Goal: Task Accomplishment & Management: Manage account settings

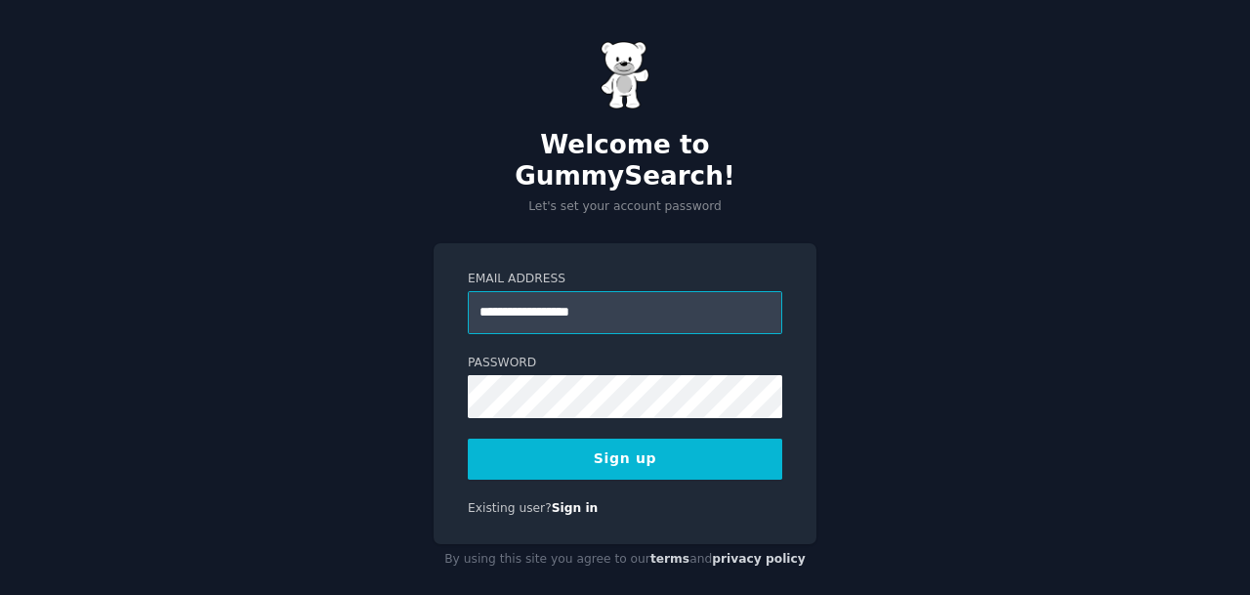
type input "**********"
click at [577, 438] on button "Sign up" at bounding box center [625, 458] width 314 height 41
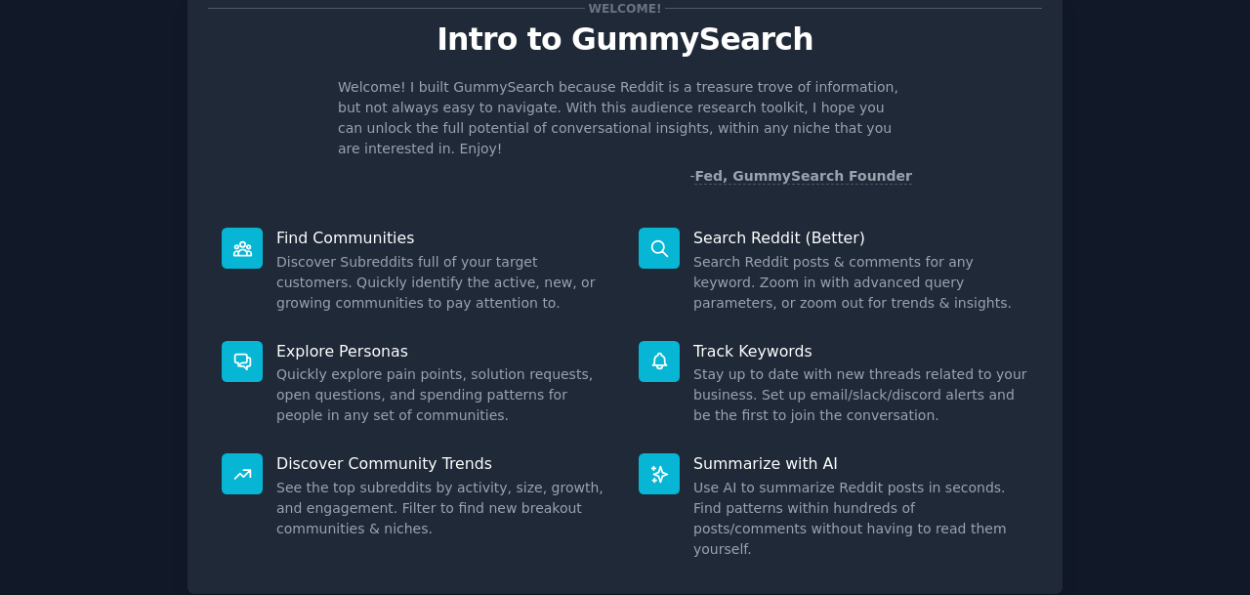
scroll to position [169, 0]
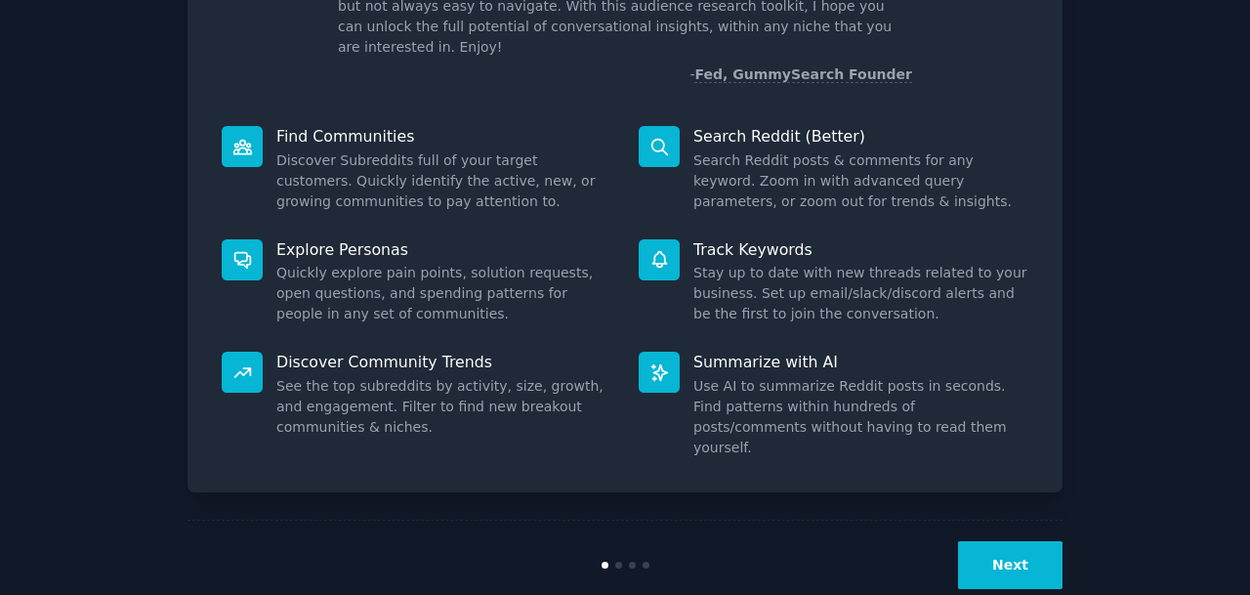
click at [1042, 541] on button "Next" at bounding box center [1010, 565] width 104 height 48
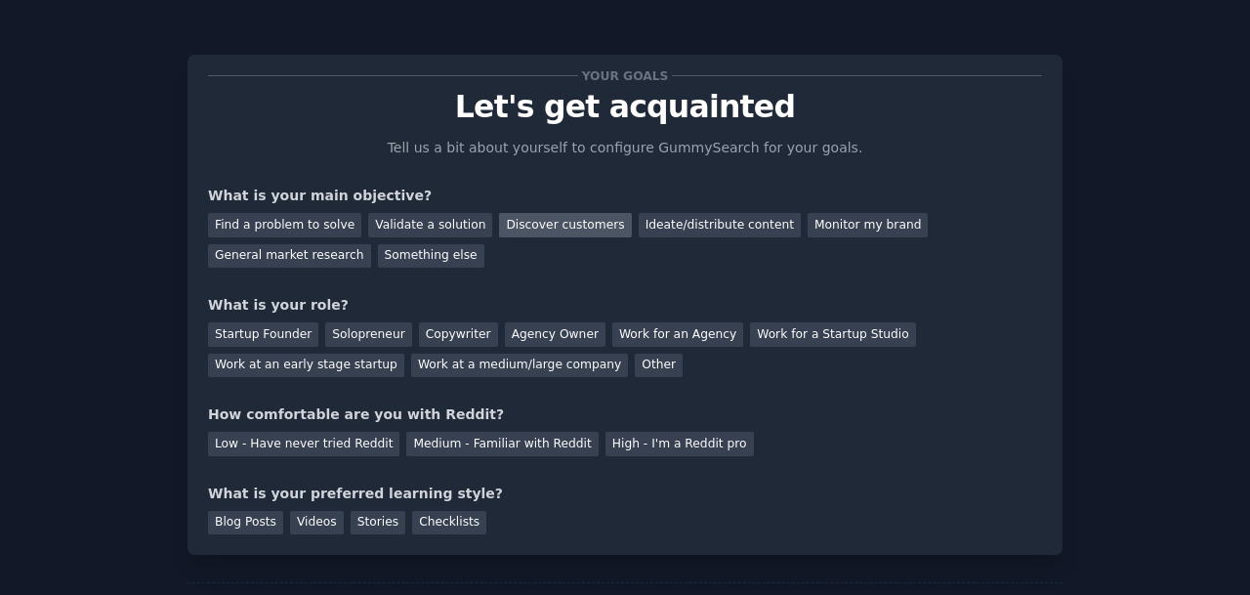
click at [562, 223] on div "Discover customers" at bounding box center [565, 225] width 132 height 24
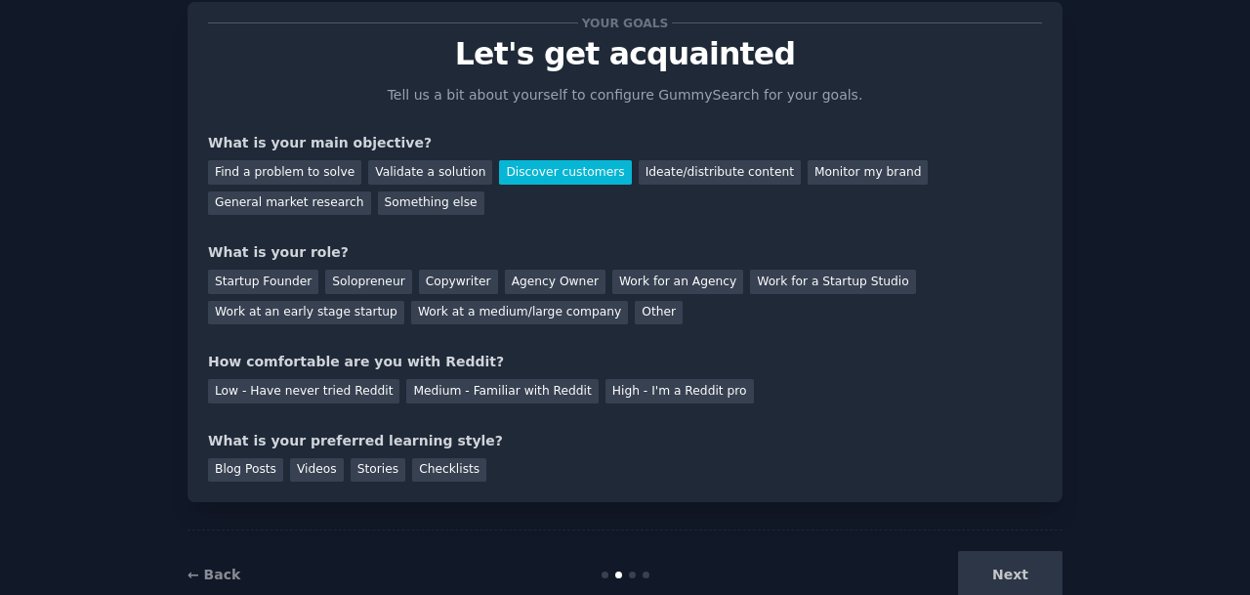
scroll to position [55, 0]
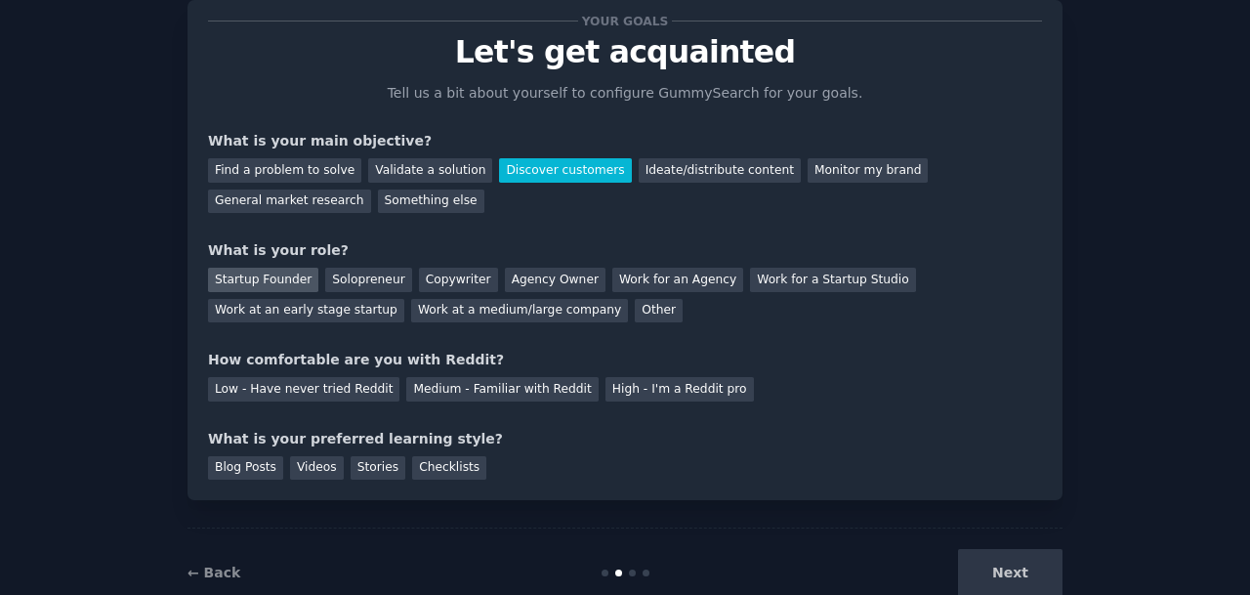
click at [276, 285] on div "Startup Founder" at bounding box center [263, 280] width 110 height 24
click at [537, 394] on div "Medium - Familiar with Reddit" at bounding box center [501, 389] width 191 height 24
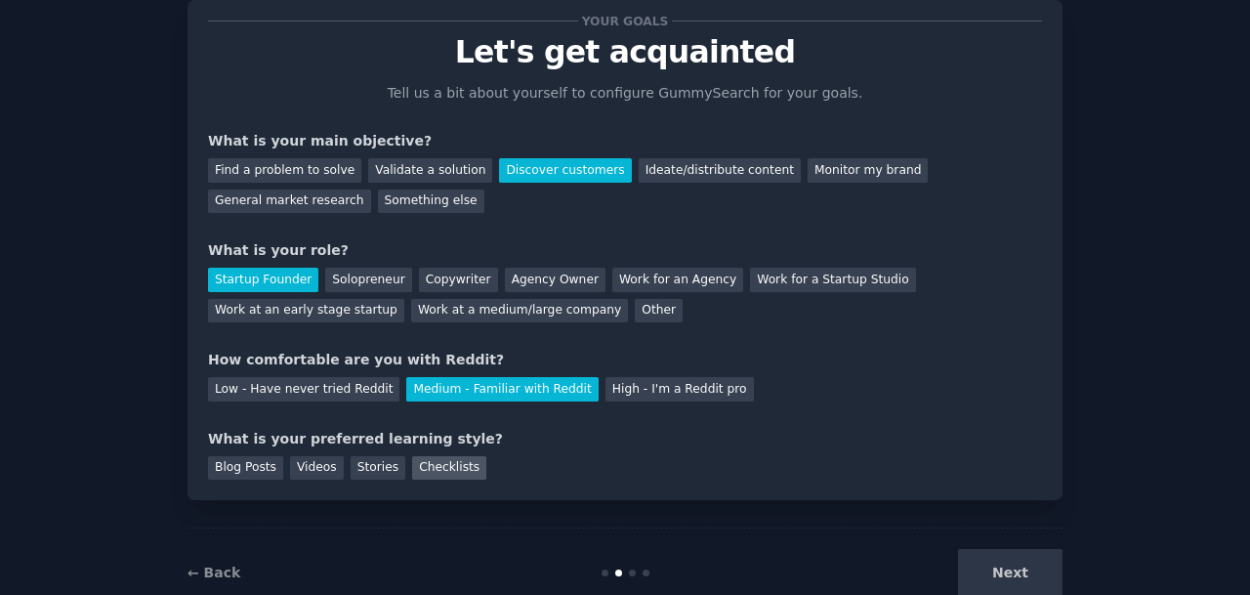
click at [461, 464] on div "Checklists" at bounding box center [449, 468] width 74 height 24
click at [994, 569] on button "Next" at bounding box center [1010, 573] width 104 height 48
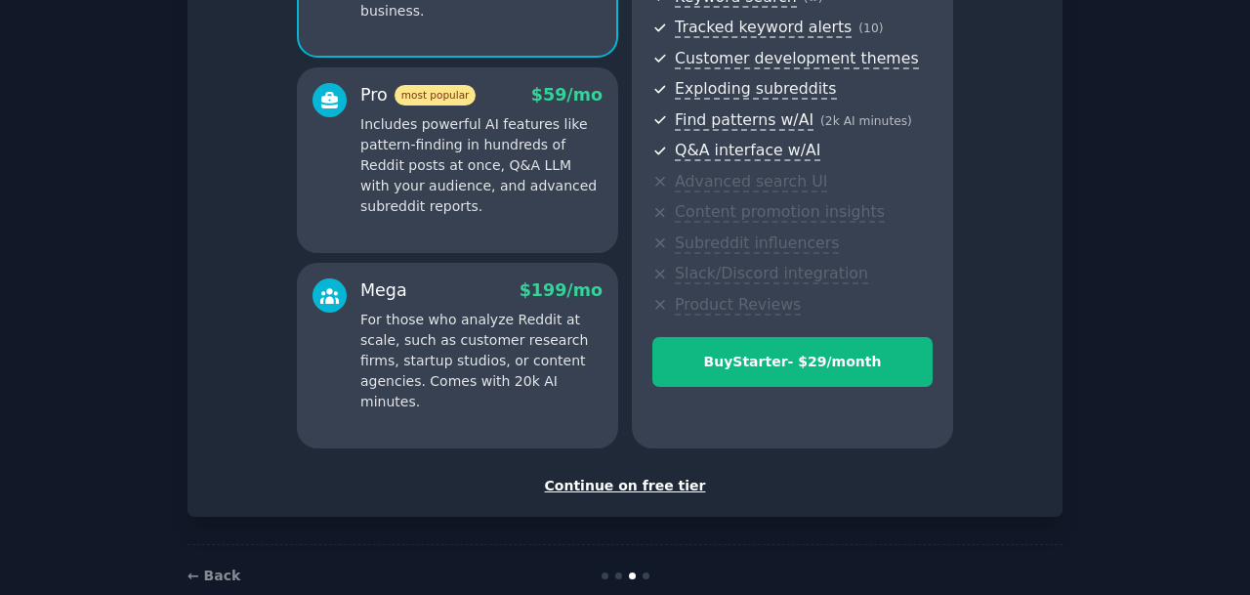
scroll to position [342, 0]
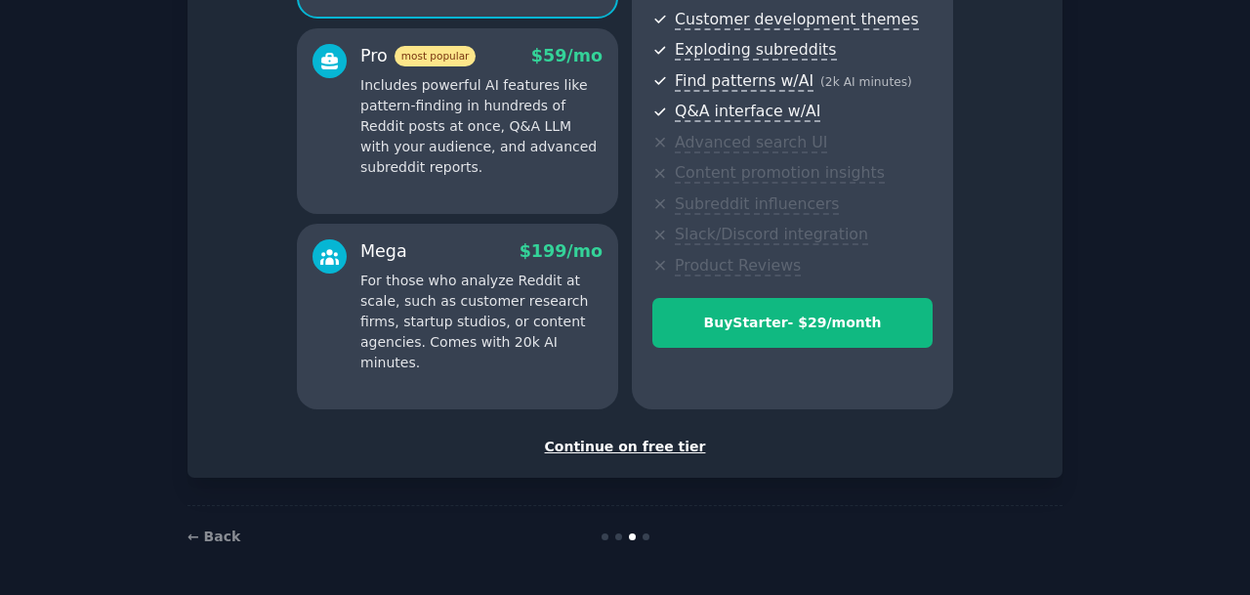
click at [635, 451] on div "Continue on free tier" at bounding box center [625, 447] width 834 height 21
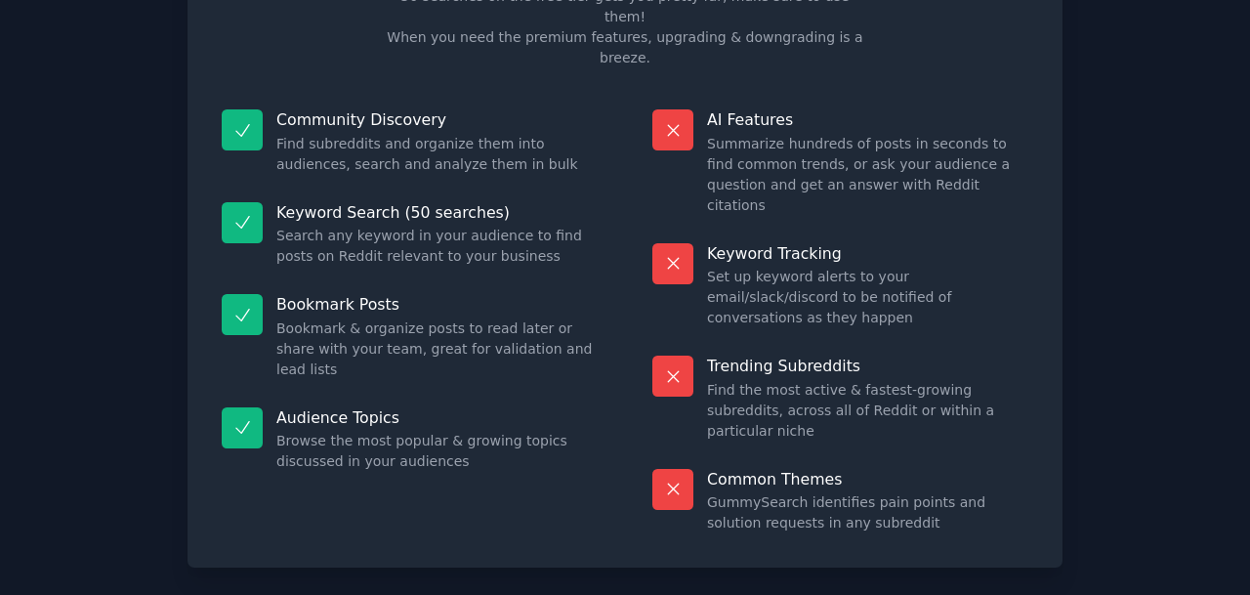
scroll to position [166, 0]
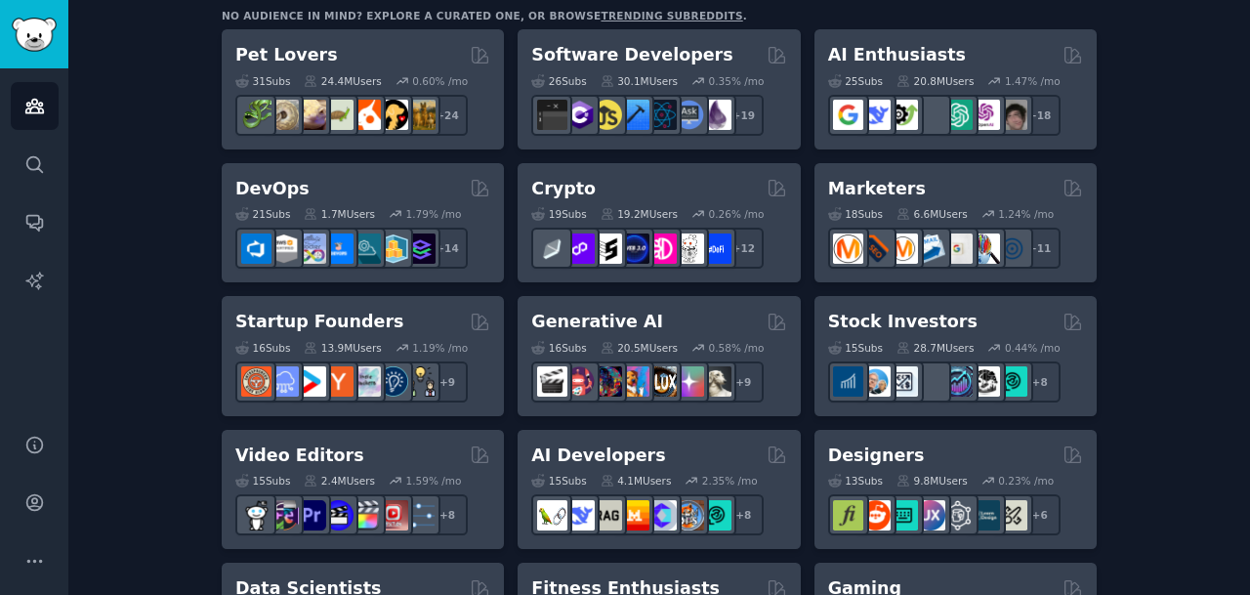
scroll to position [354, 0]
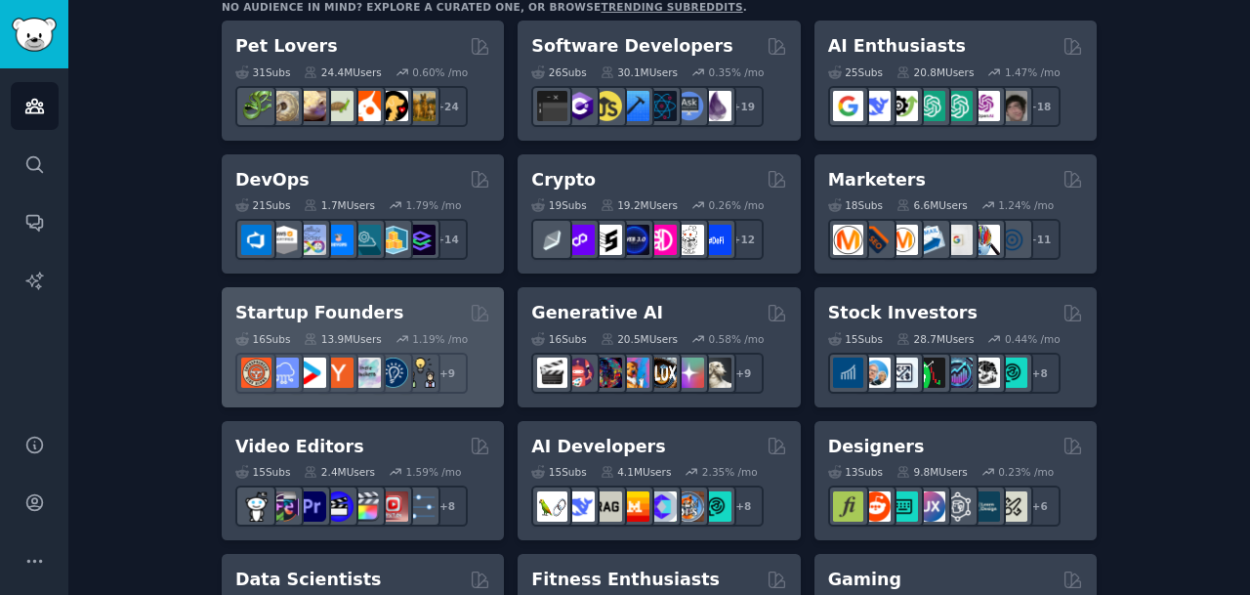
click at [410, 311] on div "Startup Founders Curated by GummySearch" at bounding box center [362, 313] width 255 height 24
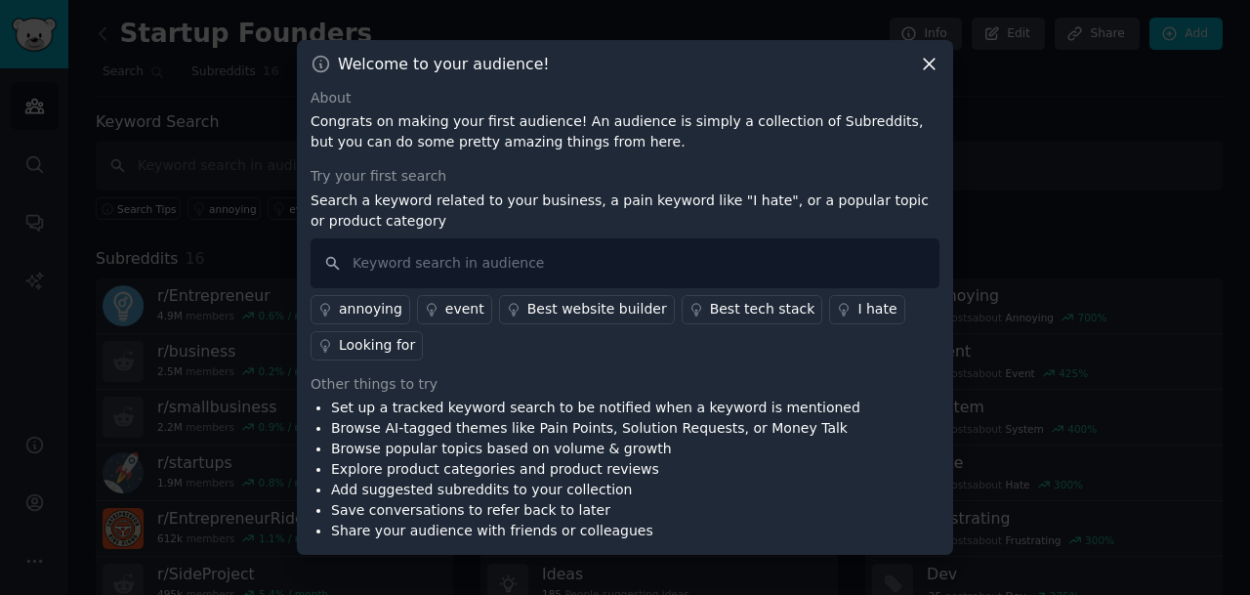
click at [379, 307] on div "annoying" at bounding box center [370, 309] width 63 height 21
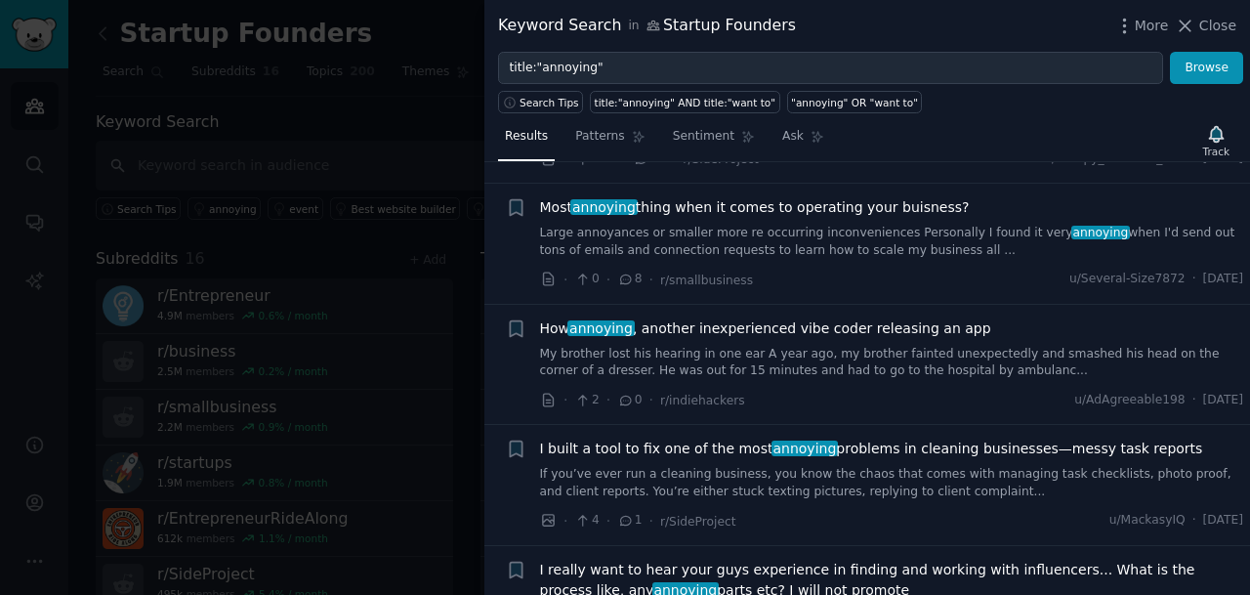
scroll to position [400, 0]
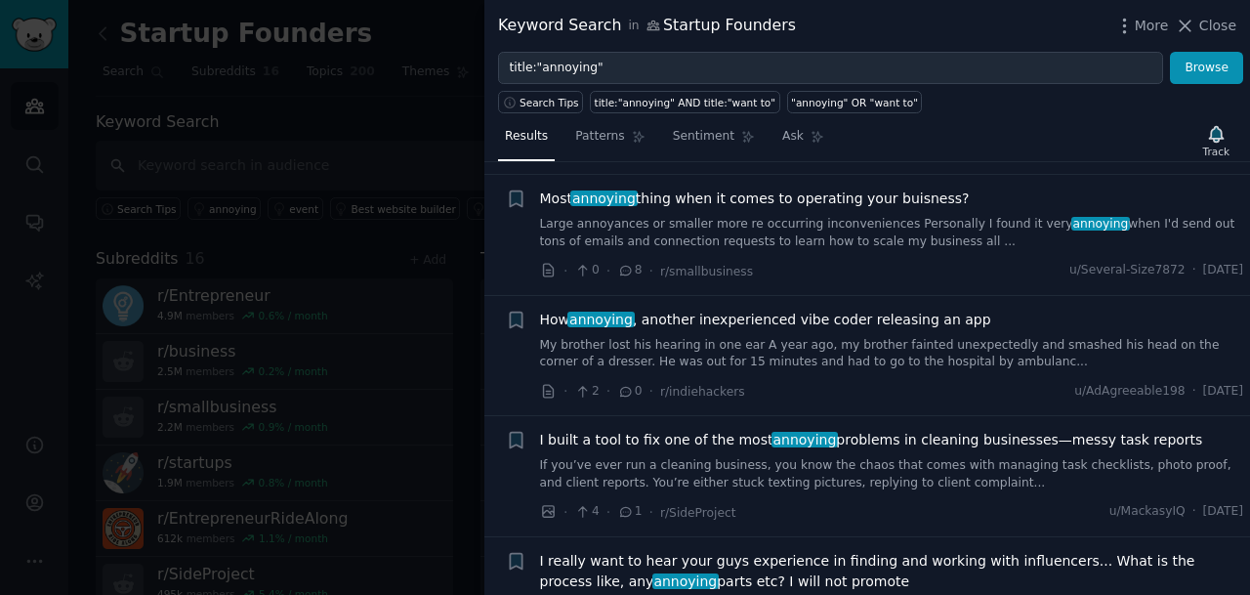
click at [787, 232] on link "Large annoyances or smaller more re occurring inconveniences Personally I found…" at bounding box center [892, 233] width 704 height 34
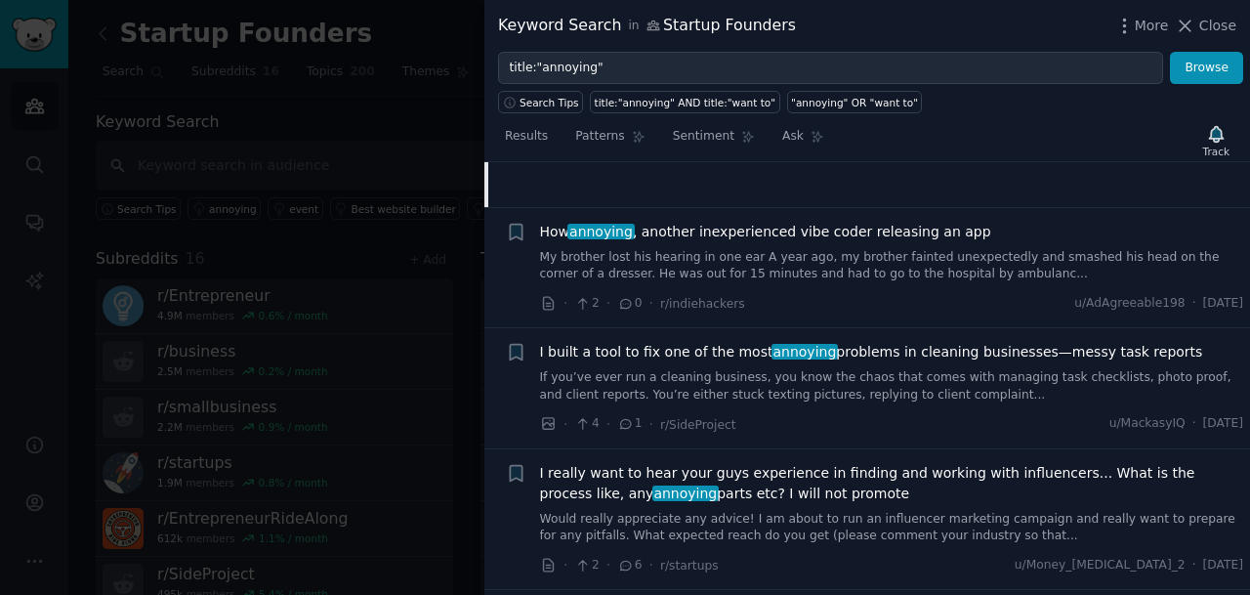
scroll to position [803, 0]
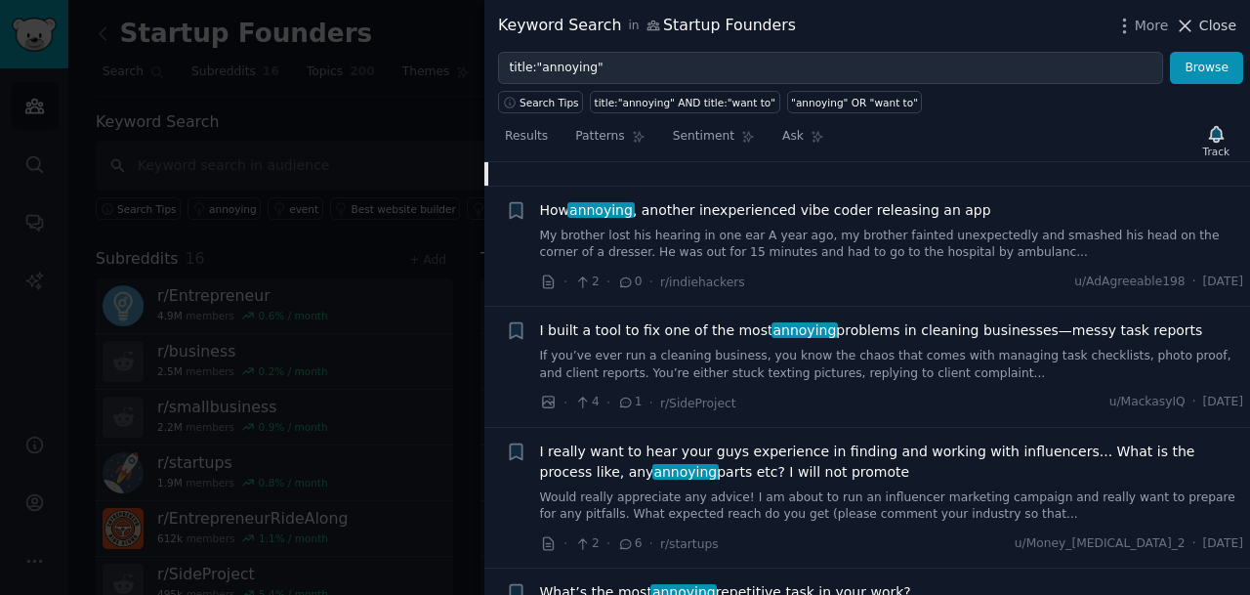
click at [1218, 28] on span "Close" at bounding box center [1217, 26] width 37 height 21
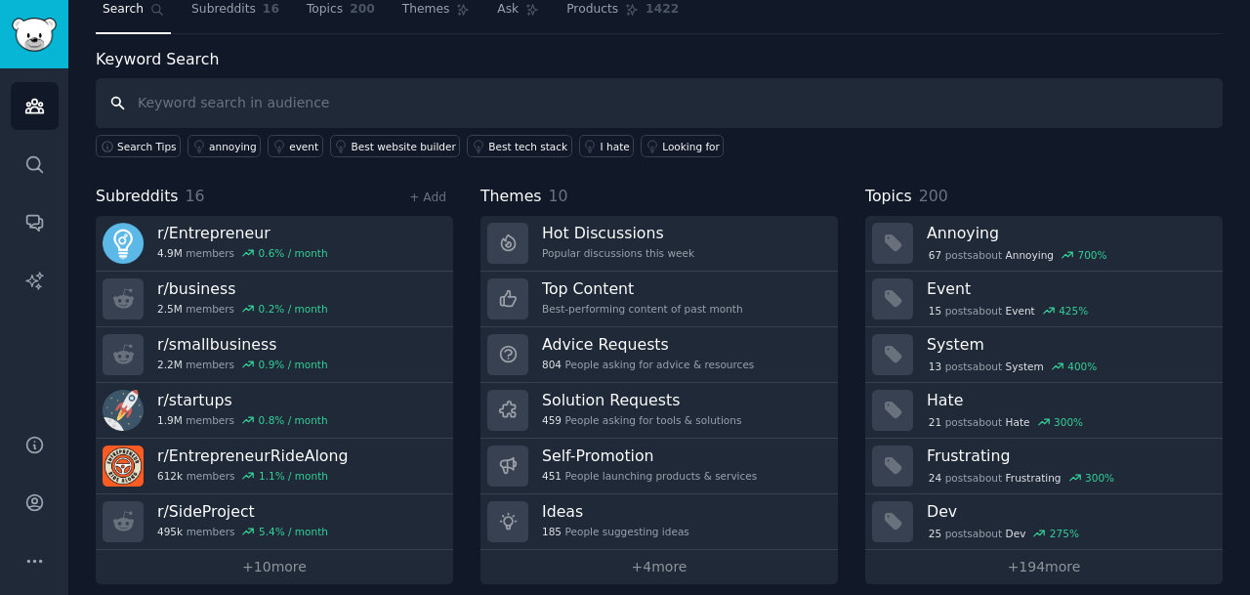
scroll to position [78, 0]
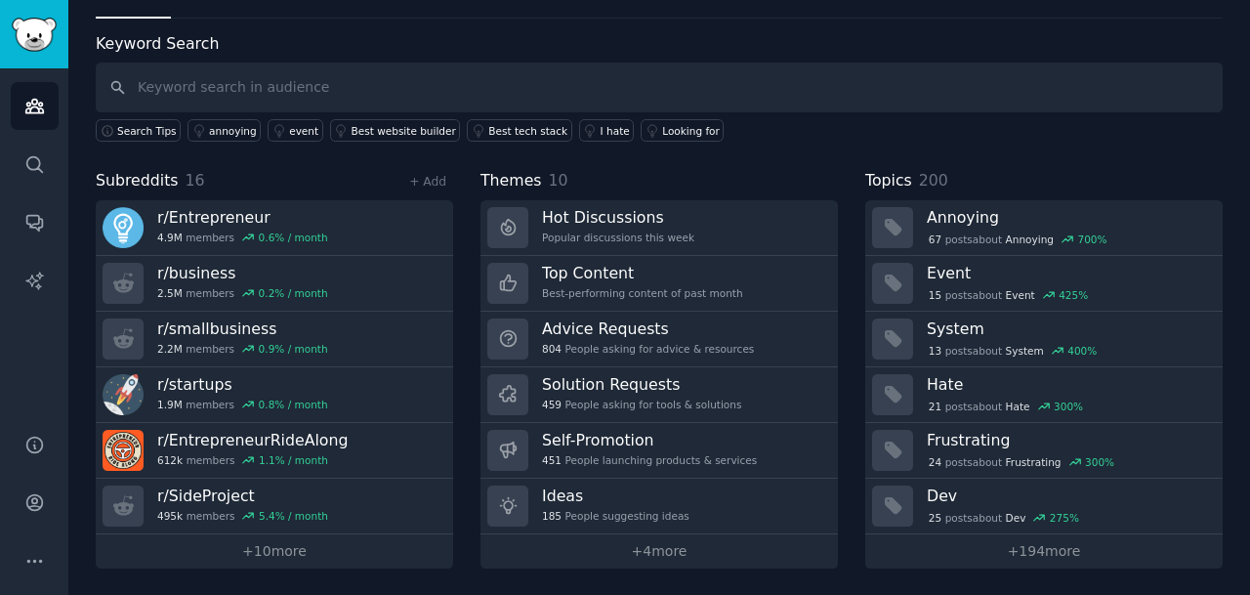
click at [462, 256] on div "Subreddits 16 + Add r/ Entrepreneur 4.9M members 0.6 % / month r/ business 2.5M…" at bounding box center [659, 368] width 1127 height 399
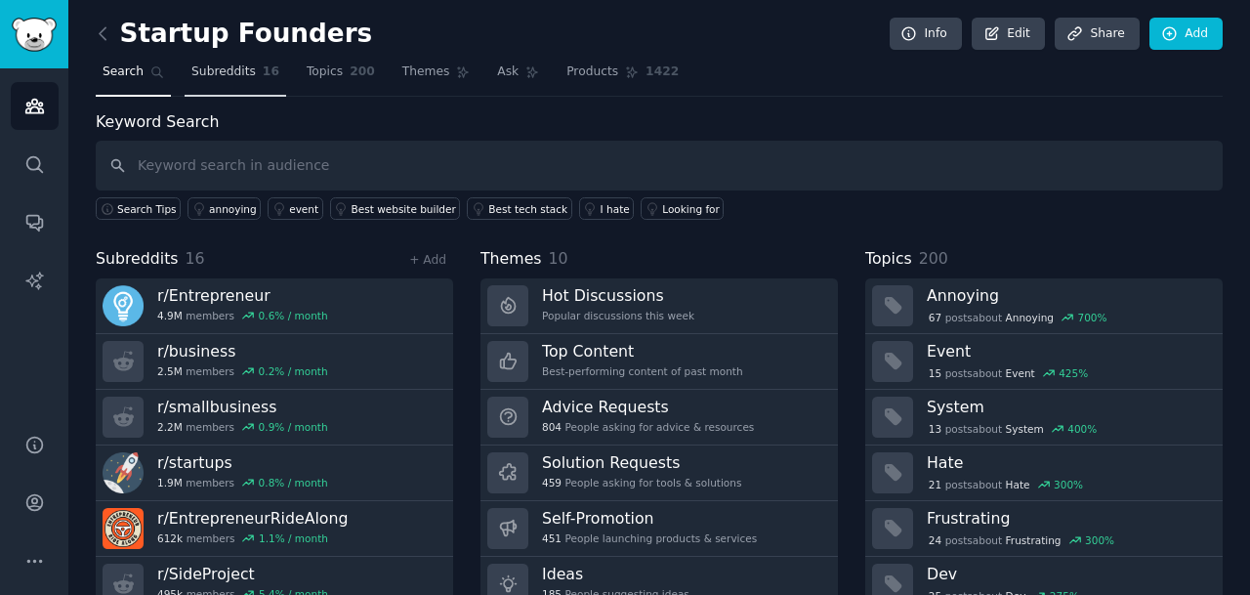
click at [233, 71] on span "Subreddits" at bounding box center [223, 72] width 64 height 18
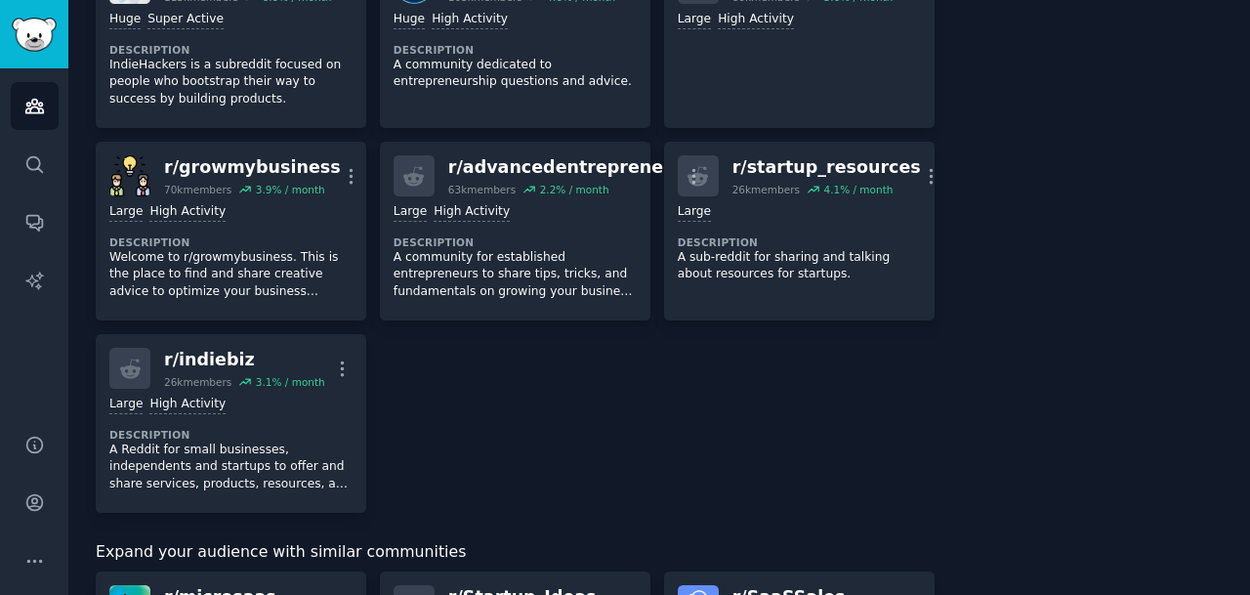
scroll to position [770, 0]
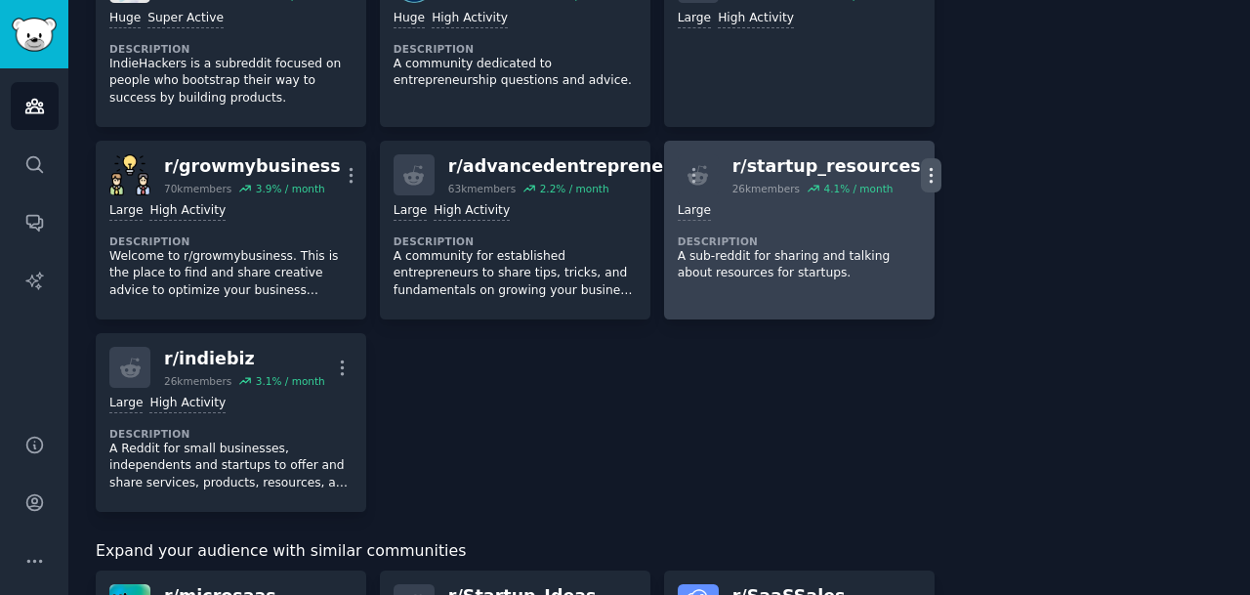
click at [921, 186] on icon "button" at bounding box center [931, 175] width 21 height 21
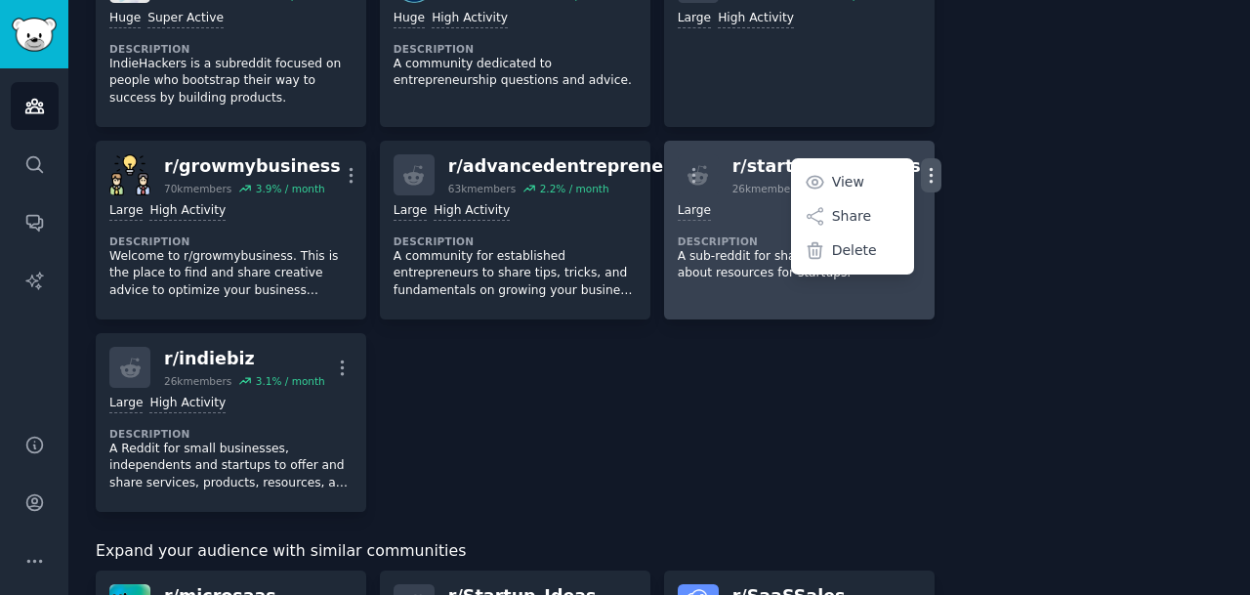
click at [921, 186] on icon "button" at bounding box center [931, 175] width 21 height 21
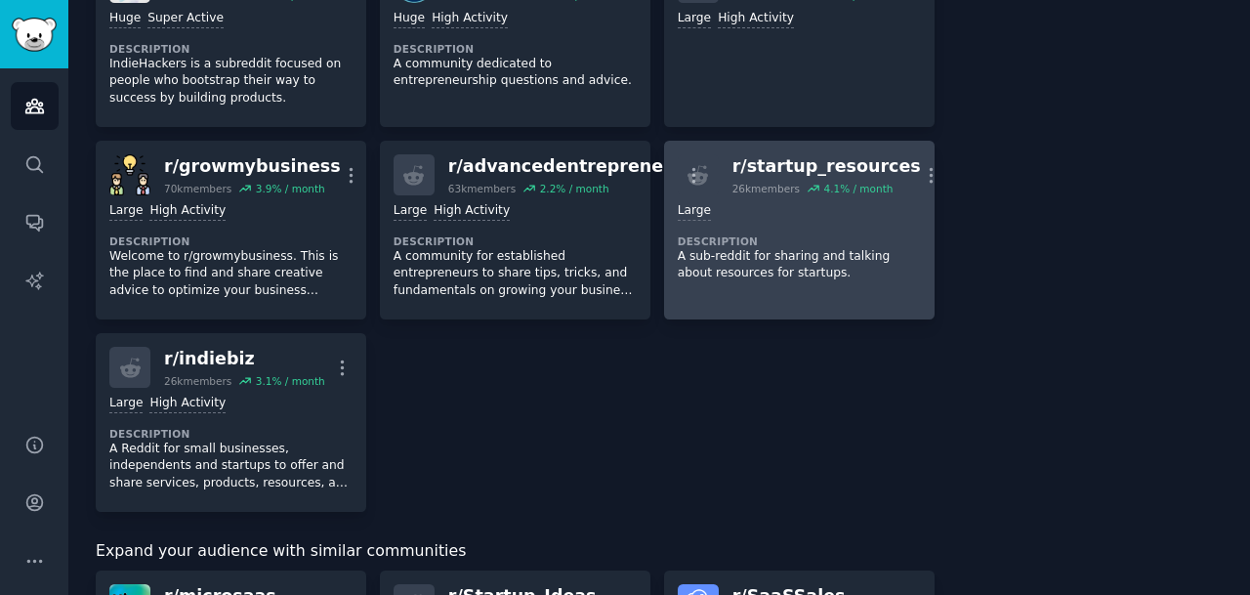
click at [814, 179] on div "r/ startup_resources" at bounding box center [826, 166] width 188 height 24
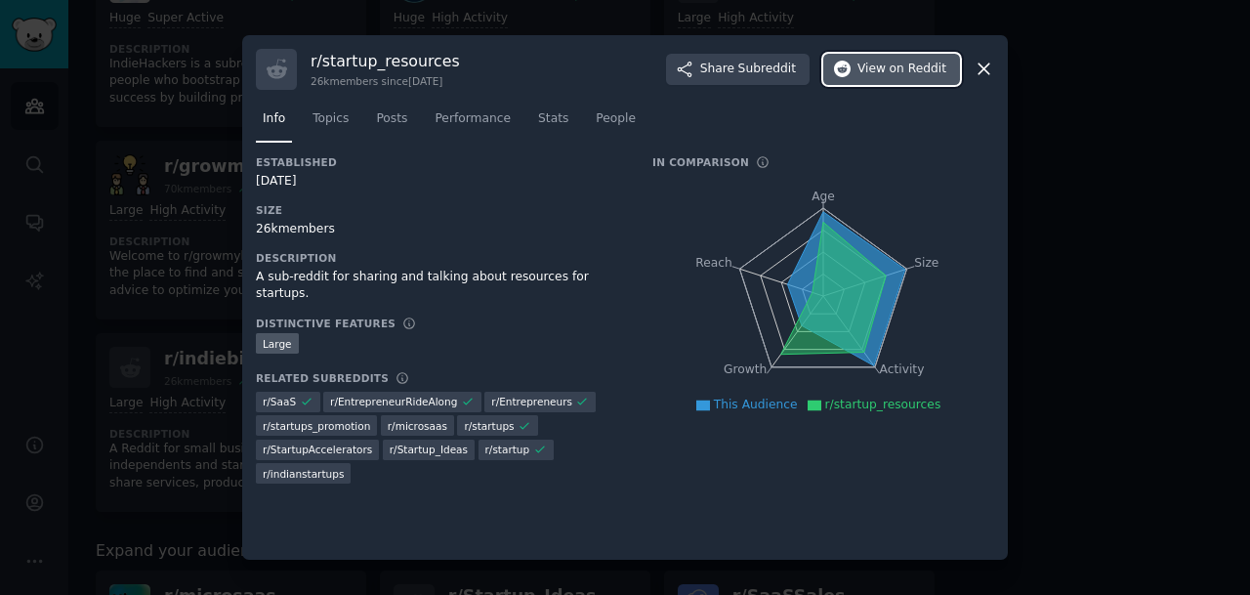
click at [873, 75] on span "View on Reddit" at bounding box center [901, 70] width 89 height 18
click at [988, 69] on icon at bounding box center [984, 69] width 21 height 21
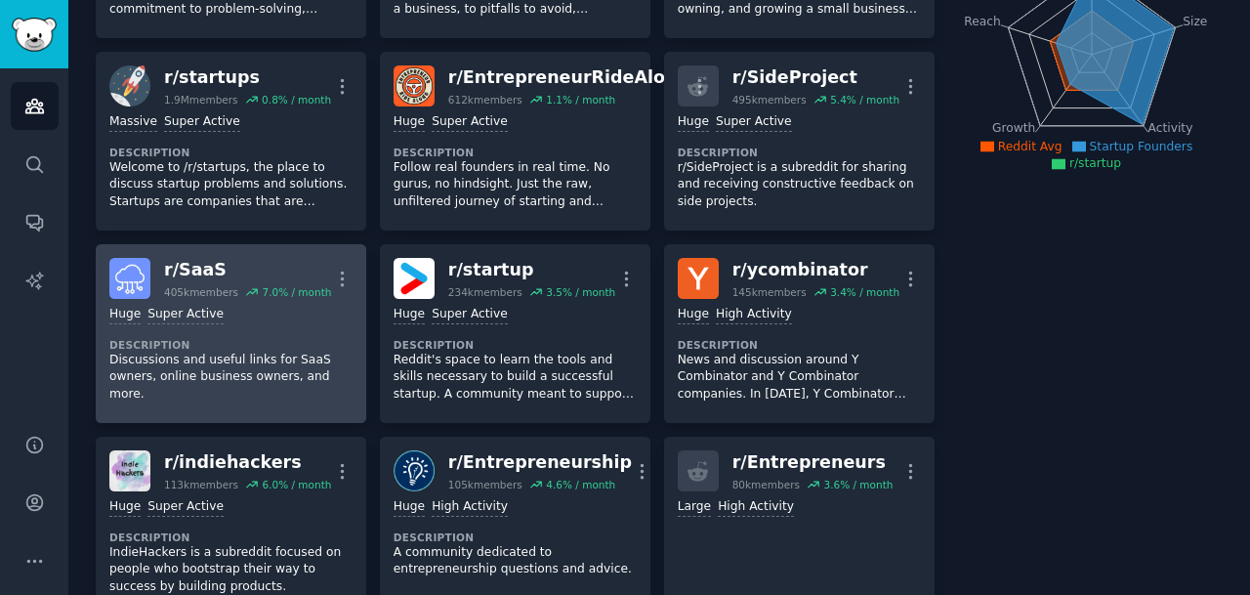
scroll to position [270, 0]
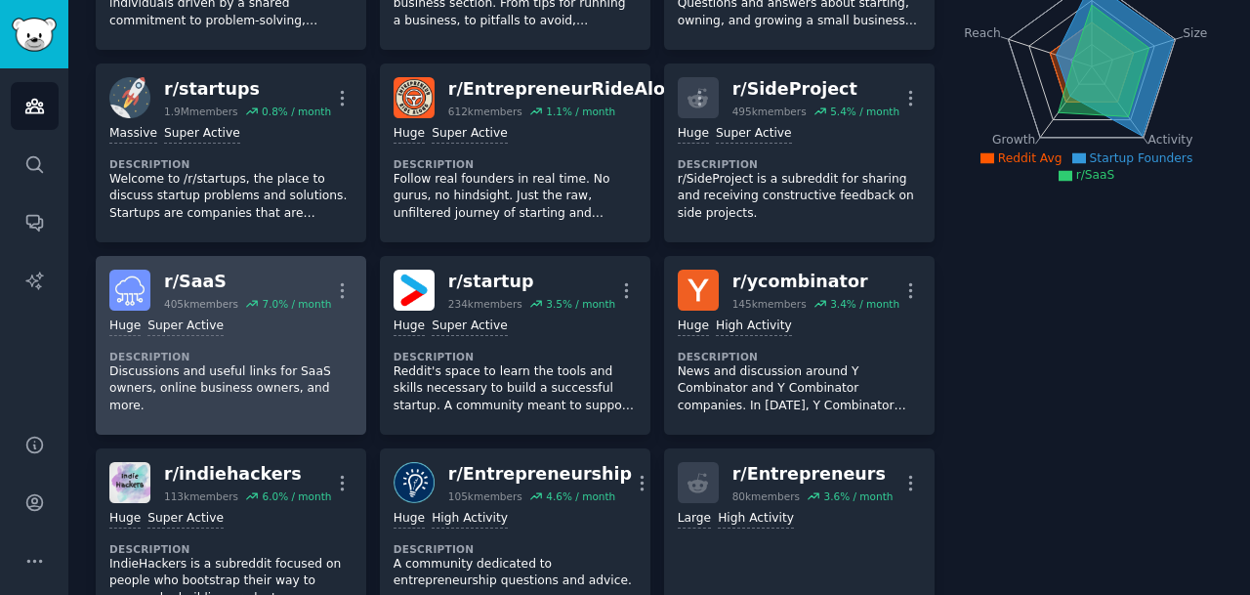
click at [269, 362] on dt "Description" at bounding box center [230, 357] width 243 height 14
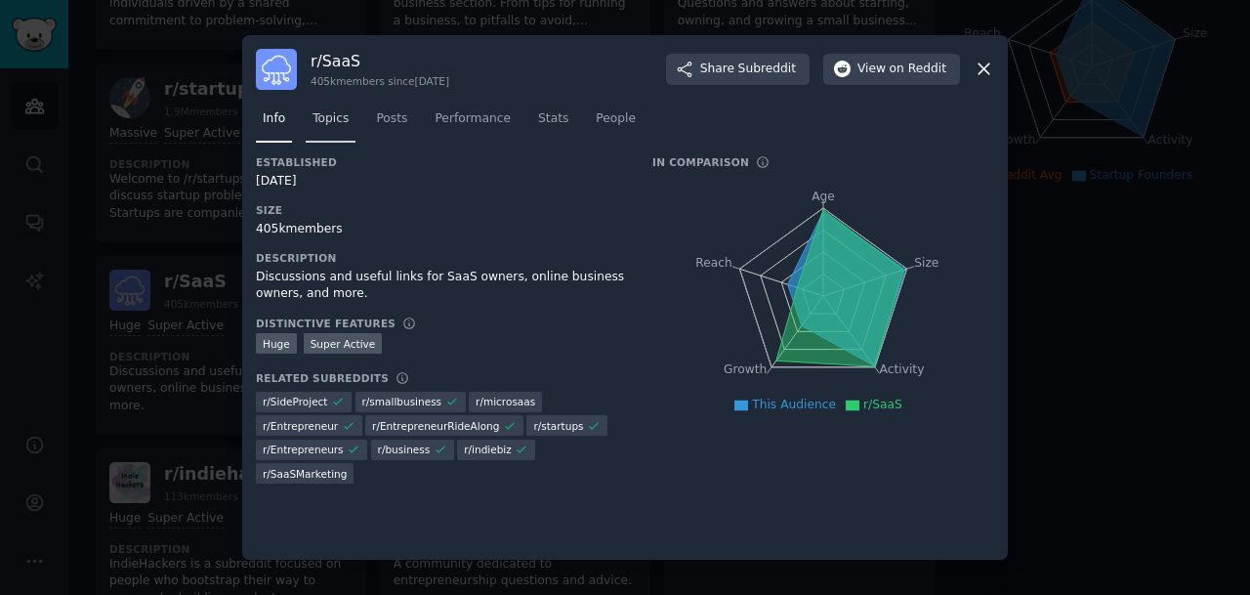
click at [340, 123] on span "Topics" at bounding box center [330, 119] width 36 height 18
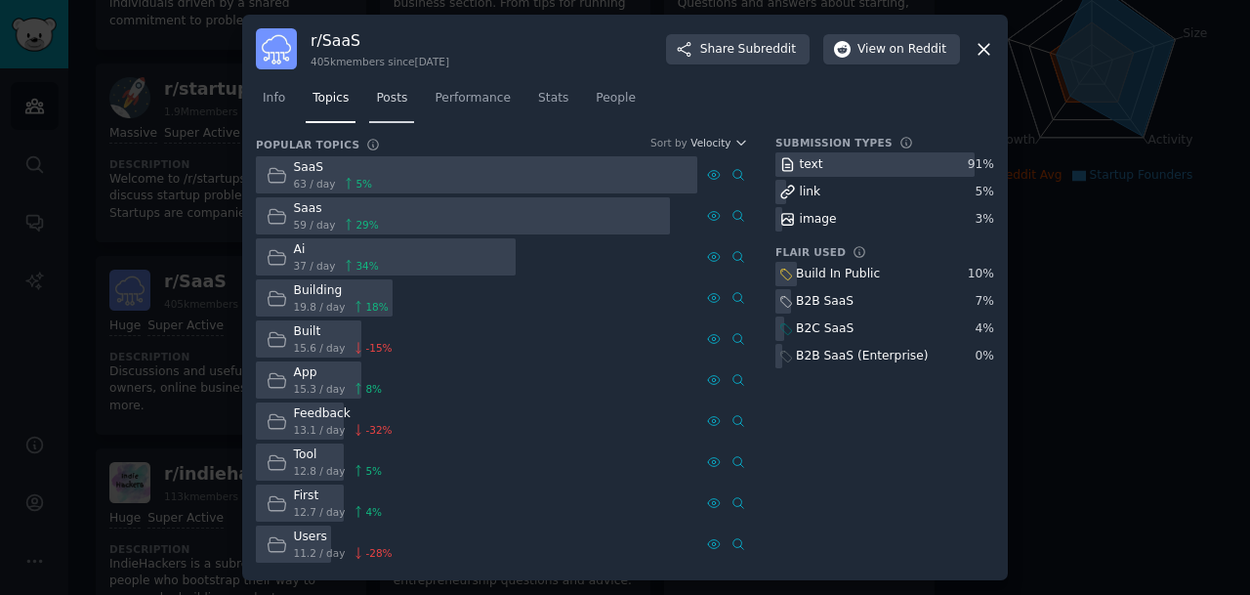
click at [394, 99] on span "Posts" at bounding box center [391, 99] width 31 height 18
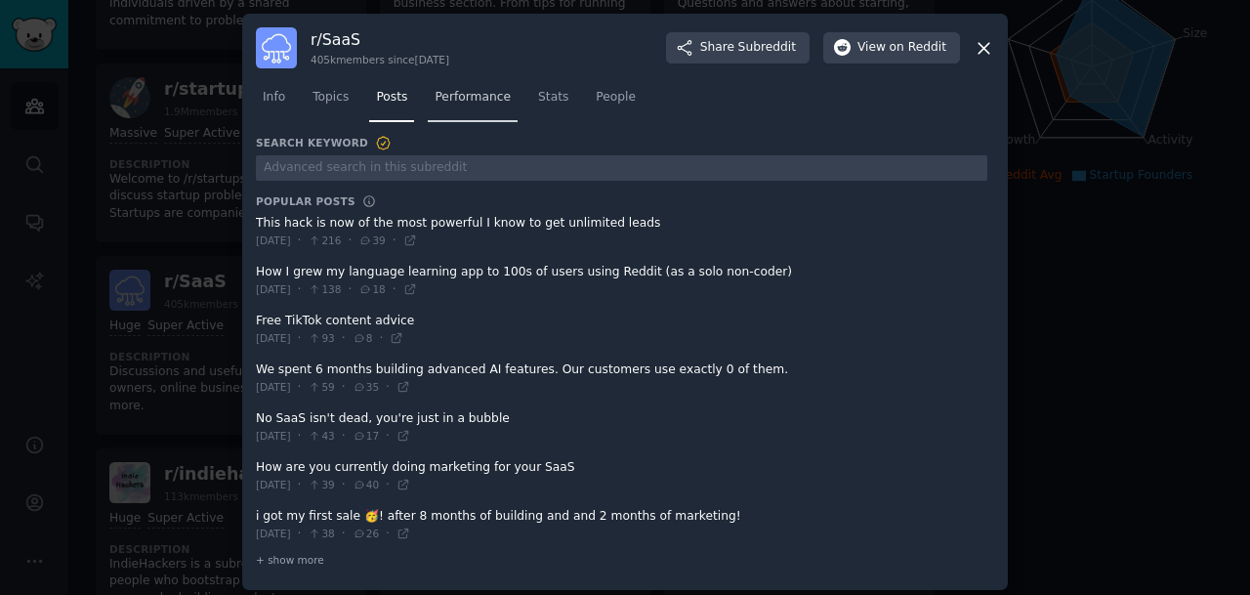
click at [476, 86] on link "Performance" at bounding box center [473, 102] width 90 height 40
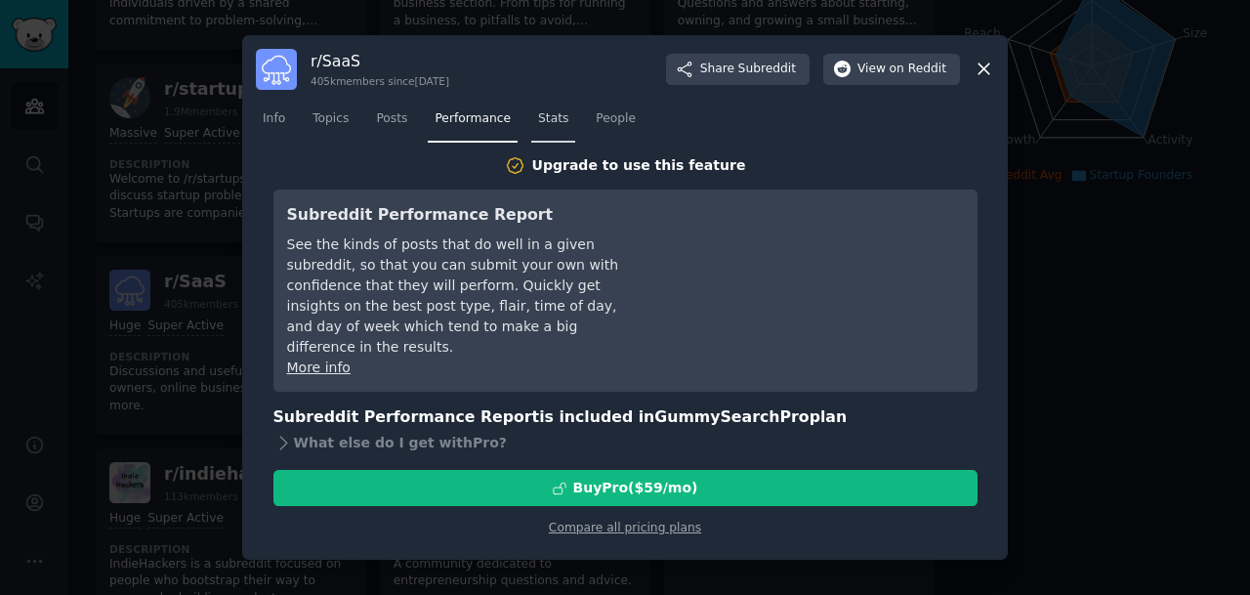
click at [566, 123] on span "Stats" at bounding box center [553, 119] width 30 height 18
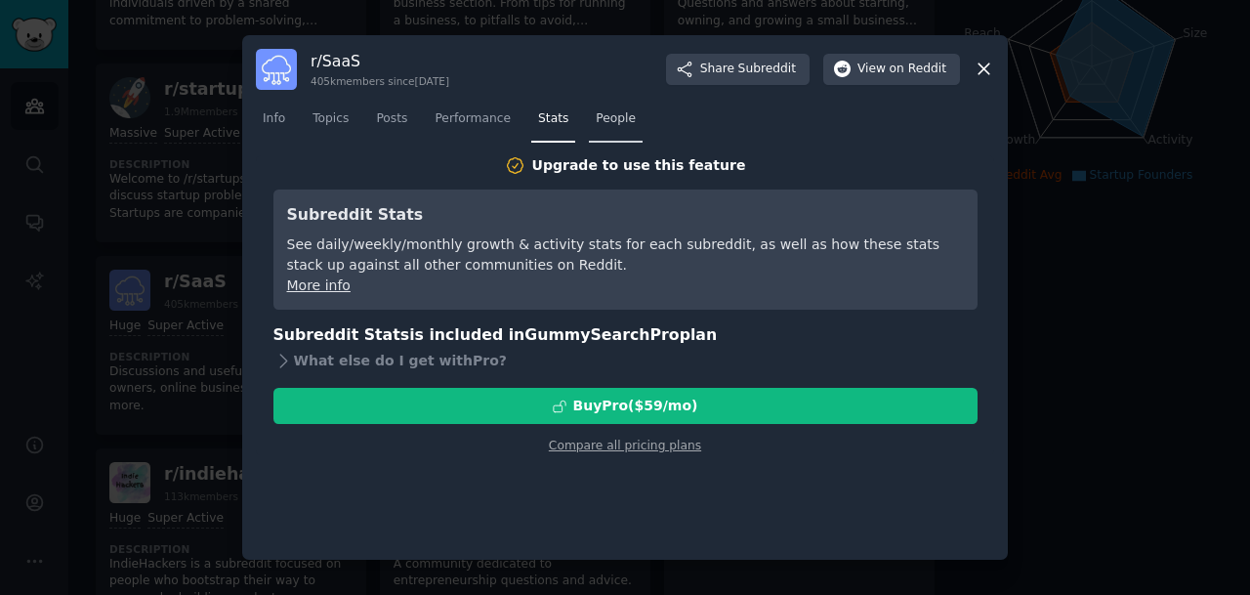
click at [622, 125] on span "People" at bounding box center [616, 119] width 40 height 18
click at [985, 73] on icon at bounding box center [984, 69] width 21 height 21
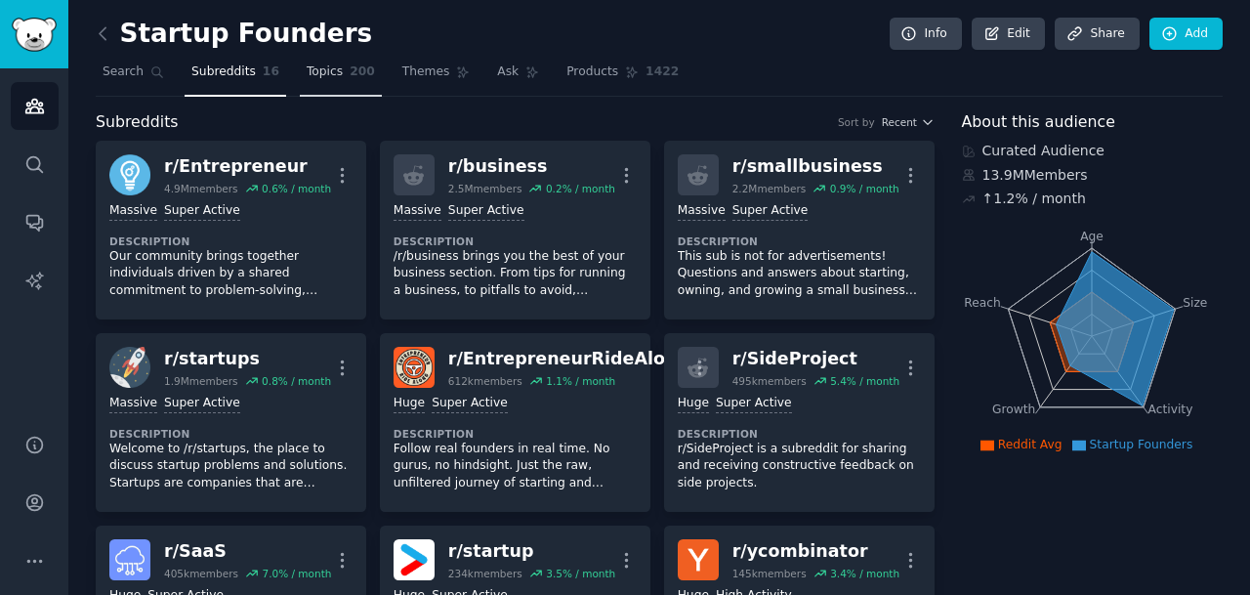
click at [314, 81] on link "Topics 200" at bounding box center [341, 77] width 82 height 40
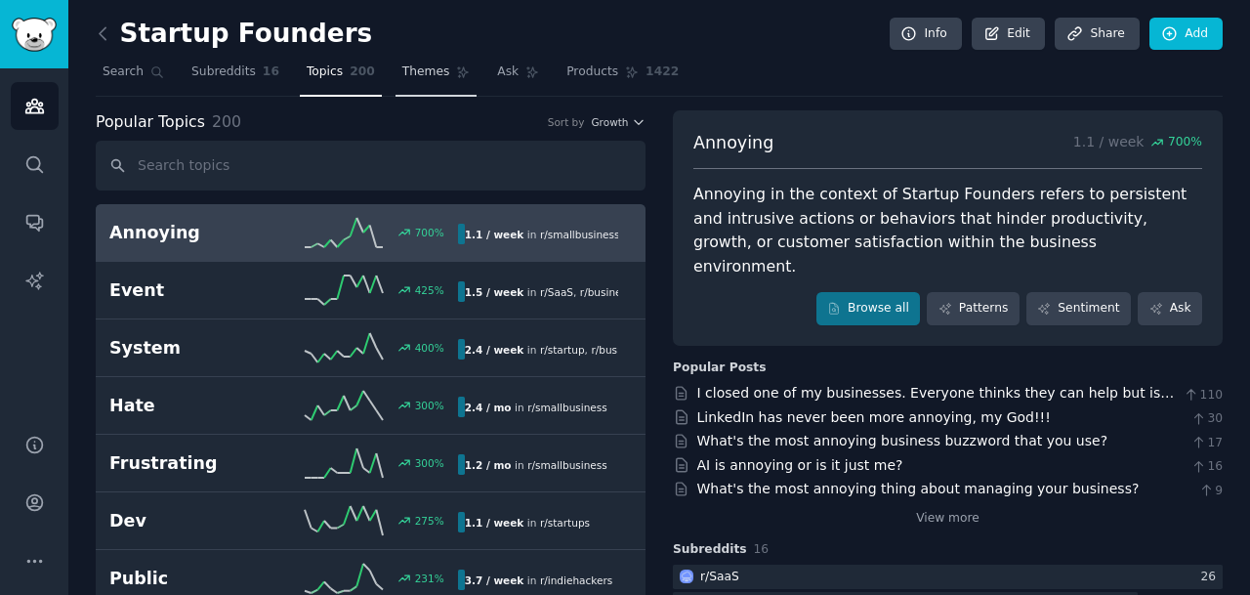
click at [411, 82] on link "Themes" at bounding box center [437, 77] width 82 height 40
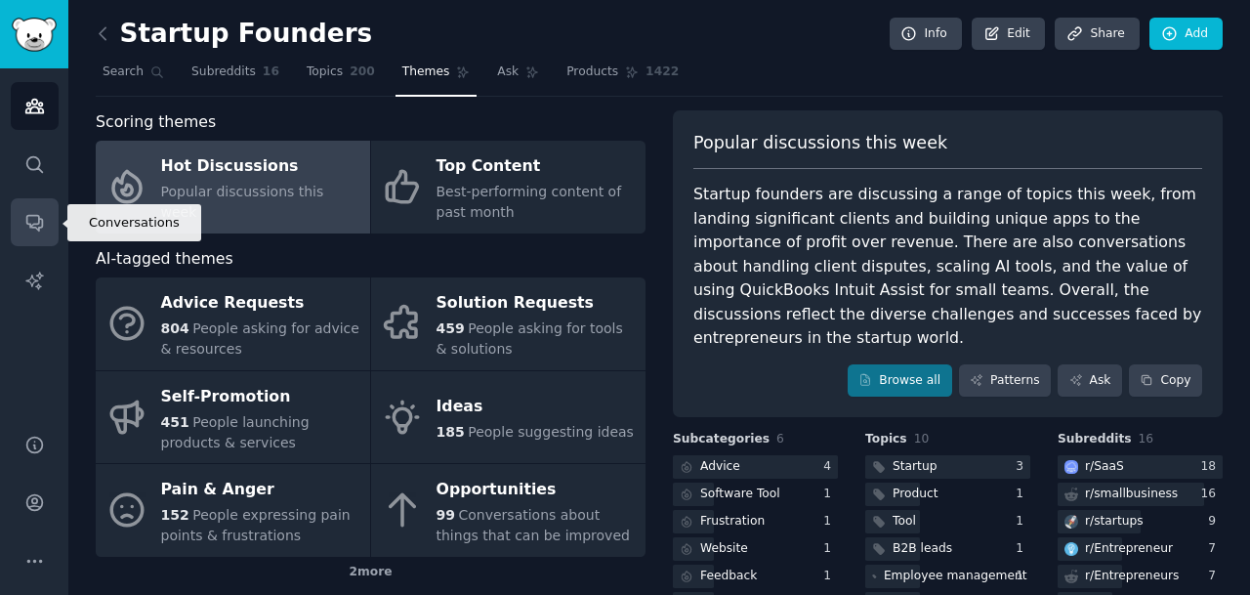
click at [30, 220] on icon "Sidebar" at bounding box center [34, 222] width 21 height 21
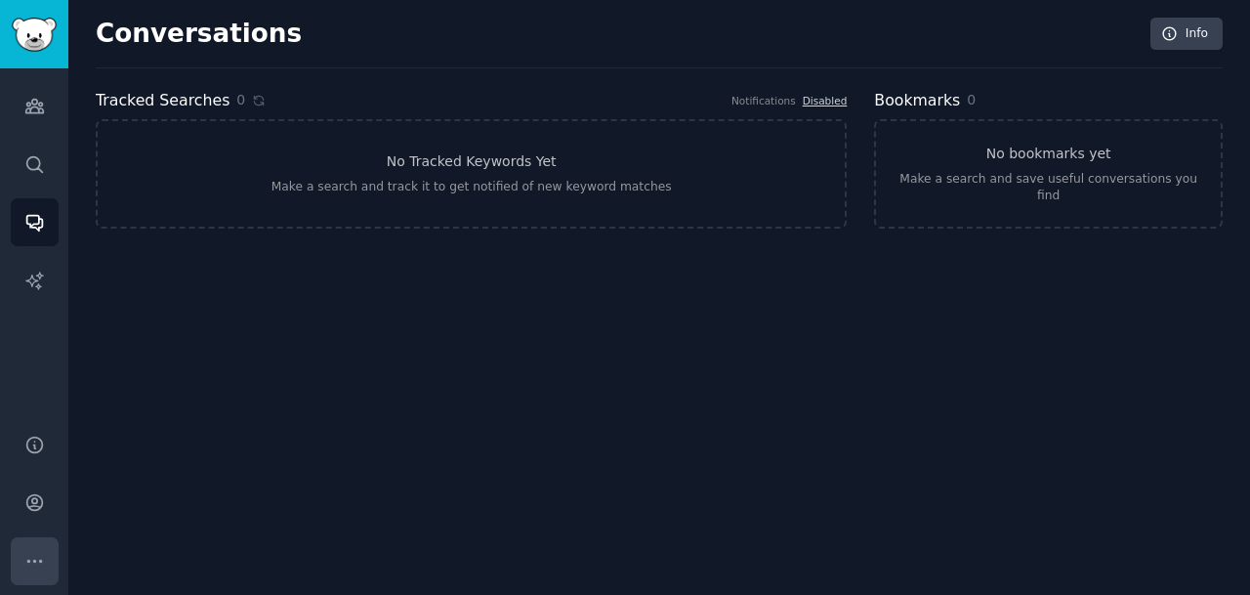
click at [26, 562] on icon "Sidebar" at bounding box center [34, 561] width 21 height 21
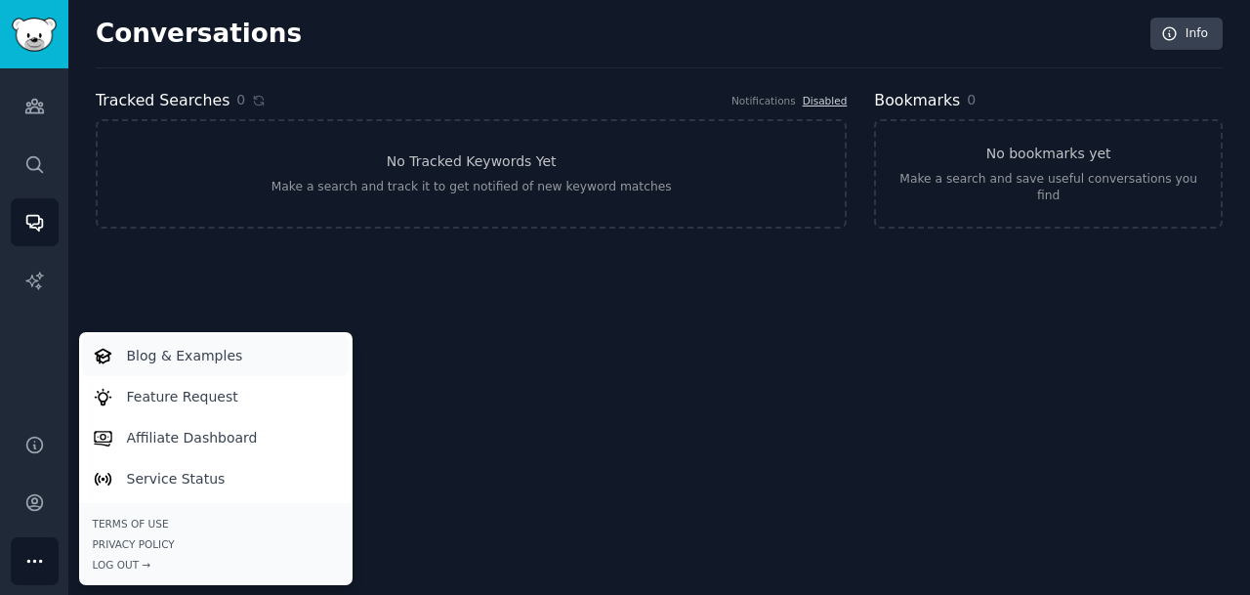
click at [192, 358] on p "Blog & Examples" at bounding box center [185, 356] width 116 height 21
click at [44, 319] on div "Audiences Search Conversations AI Reports" at bounding box center [34, 239] width 68 height 342
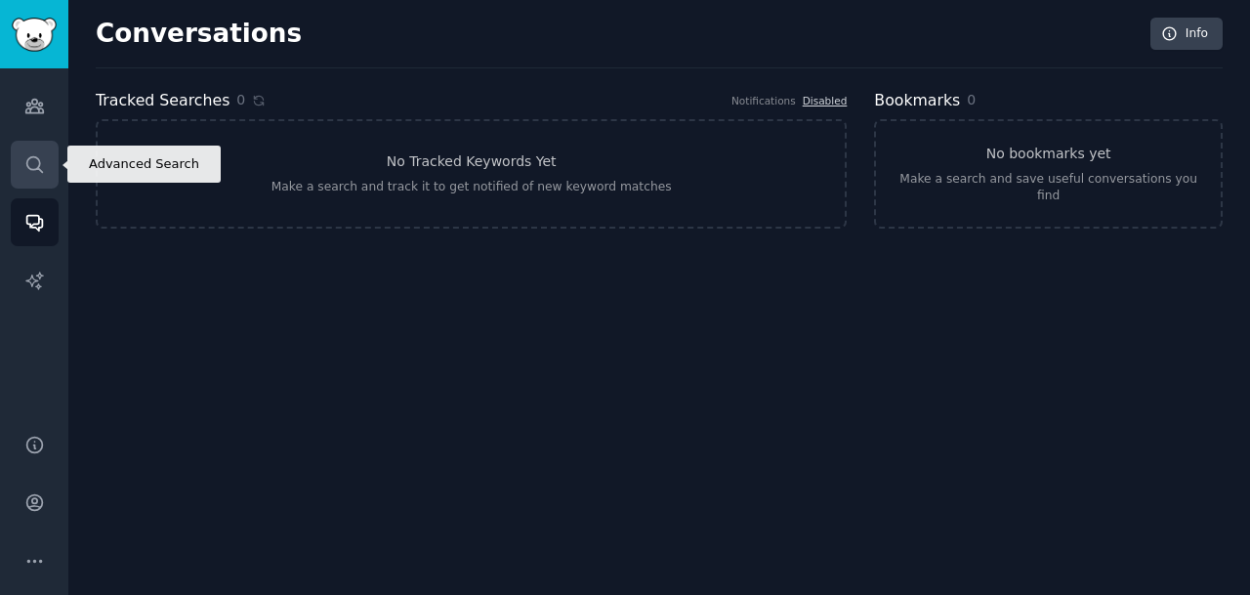
click at [32, 171] on icon "Sidebar" at bounding box center [34, 164] width 21 height 21
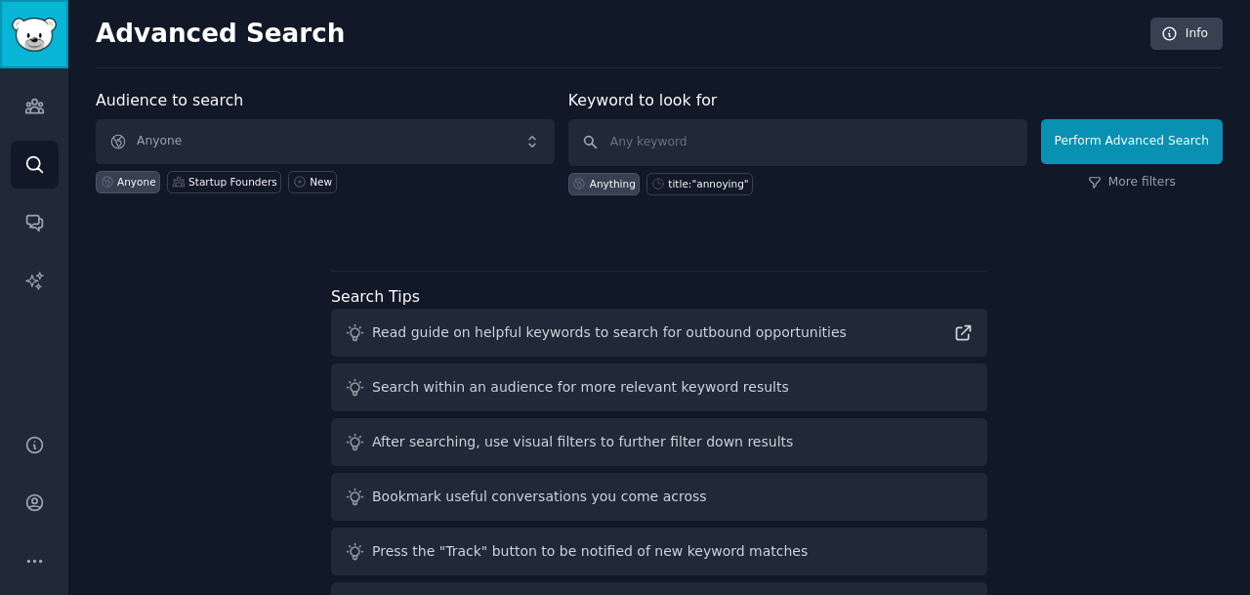
click at [38, 48] on img "Sidebar" at bounding box center [34, 35] width 45 height 34
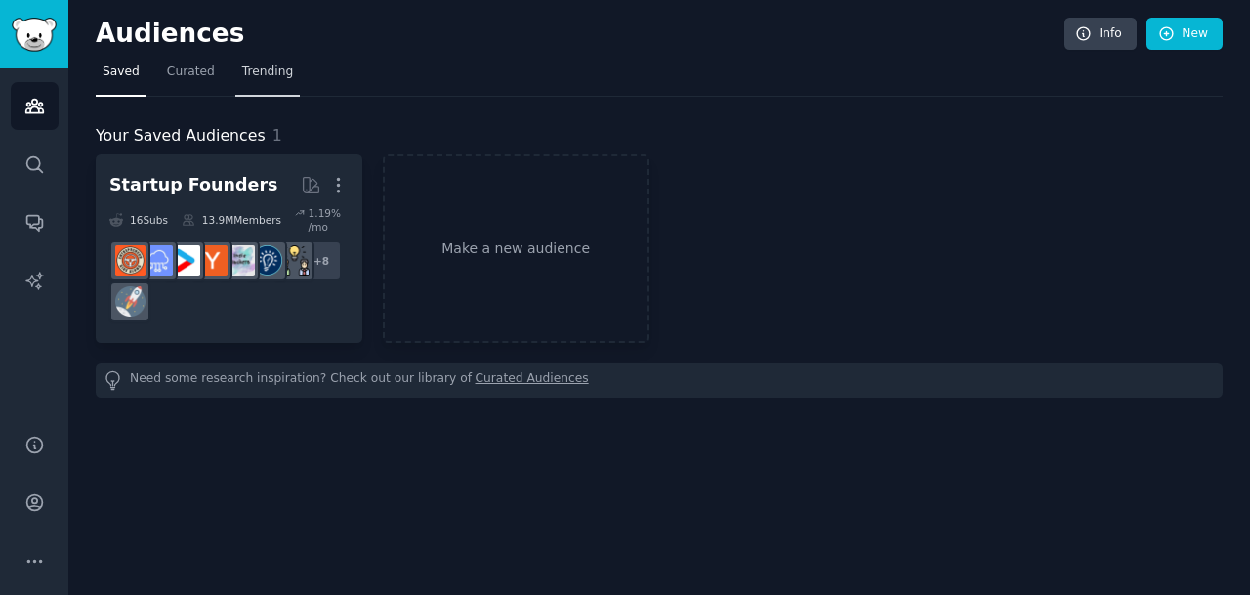
click at [252, 67] on span "Trending" at bounding box center [267, 72] width 51 height 18
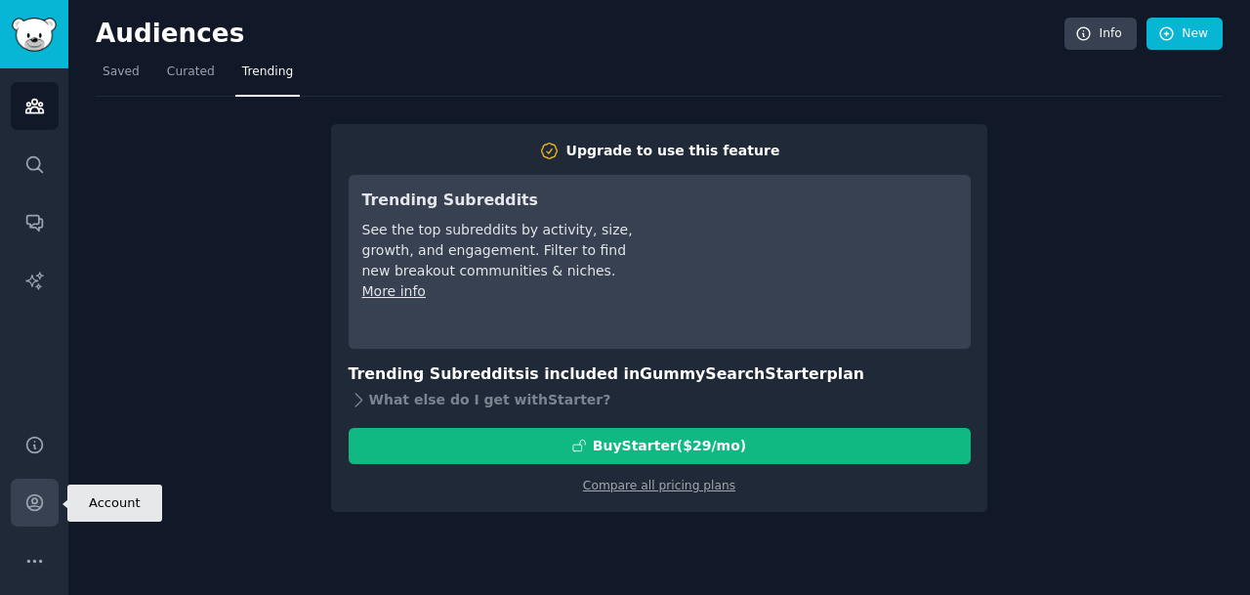
click at [26, 507] on icon "Sidebar" at bounding box center [34, 502] width 21 height 21
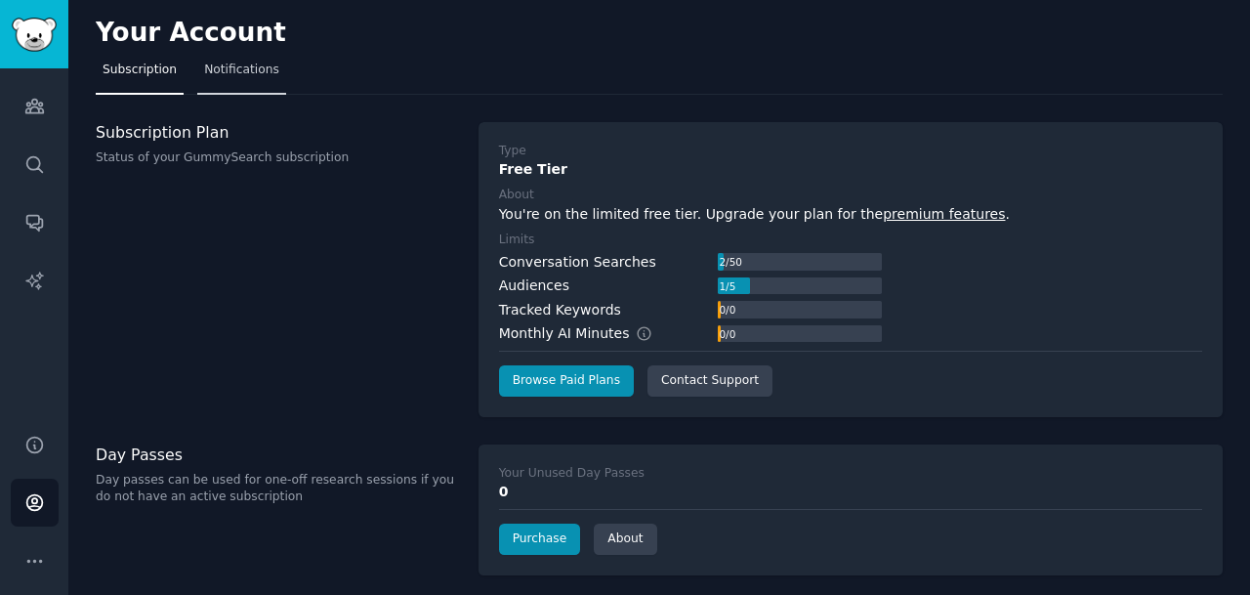
click at [233, 75] on span "Notifications" at bounding box center [241, 71] width 75 height 18
